Goal: Browse casually

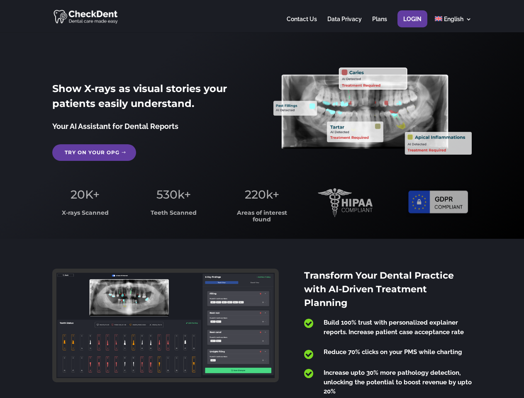
click at [262, 199] on span "220k+" at bounding box center [262, 194] width 34 height 14
click at [262, 16] on div at bounding box center [261, 16] width 419 height 32
